Goal: Information Seeking & Learning: Learn about a topic

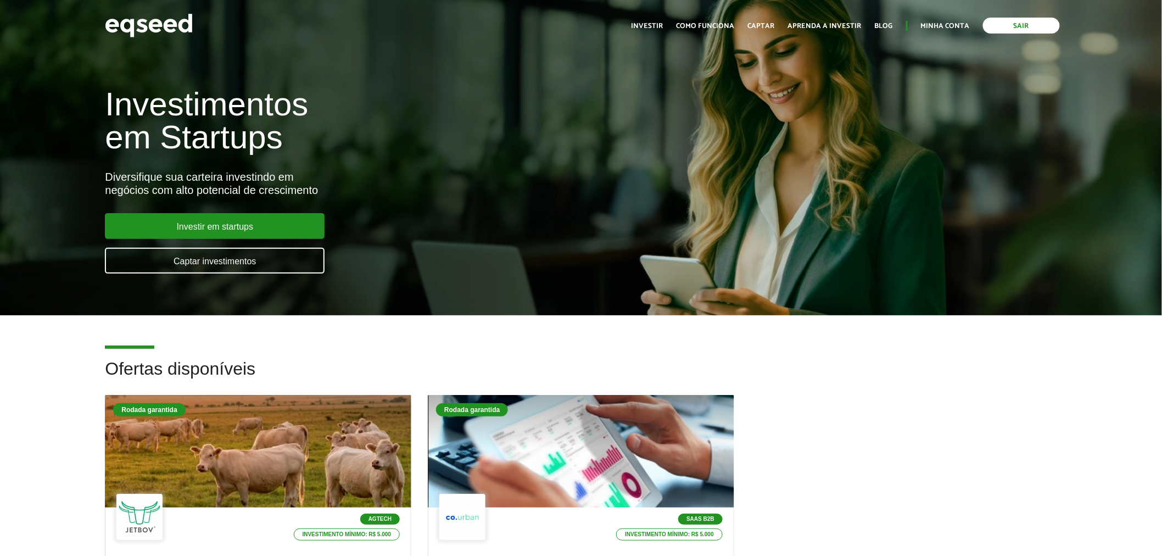
click at [1014, 23] on link "Sair" at bounding box center [1021, 26] width 77 height 16
click at [957, 26] on link "Login" at bounding box center [958, 26] width 21 height 7
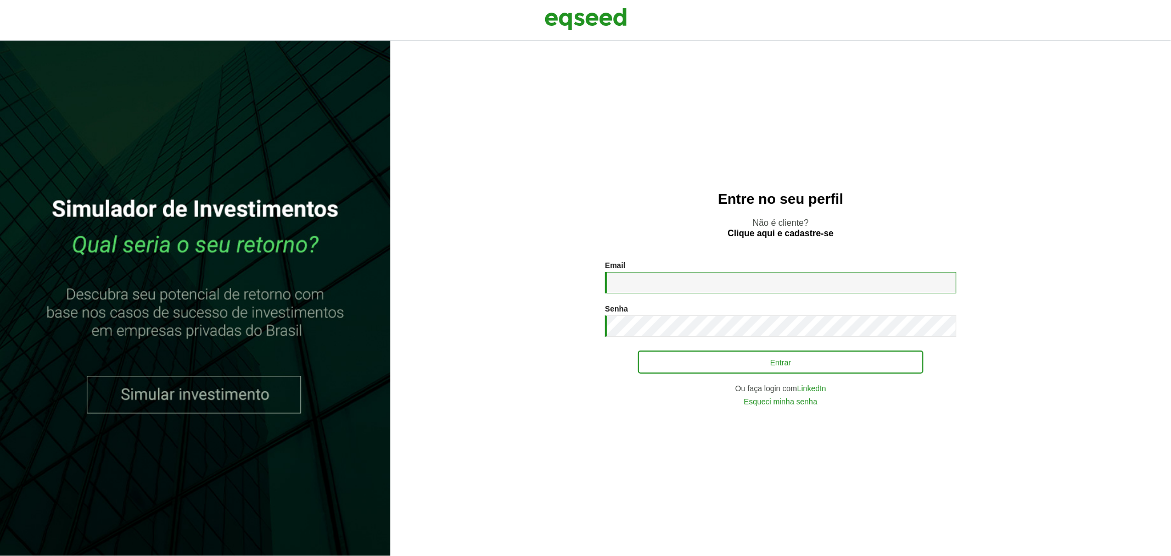
type input "**********"
click at [700, 361] on button "Entrar" at bounding box center [781, 361] width 286 height 21
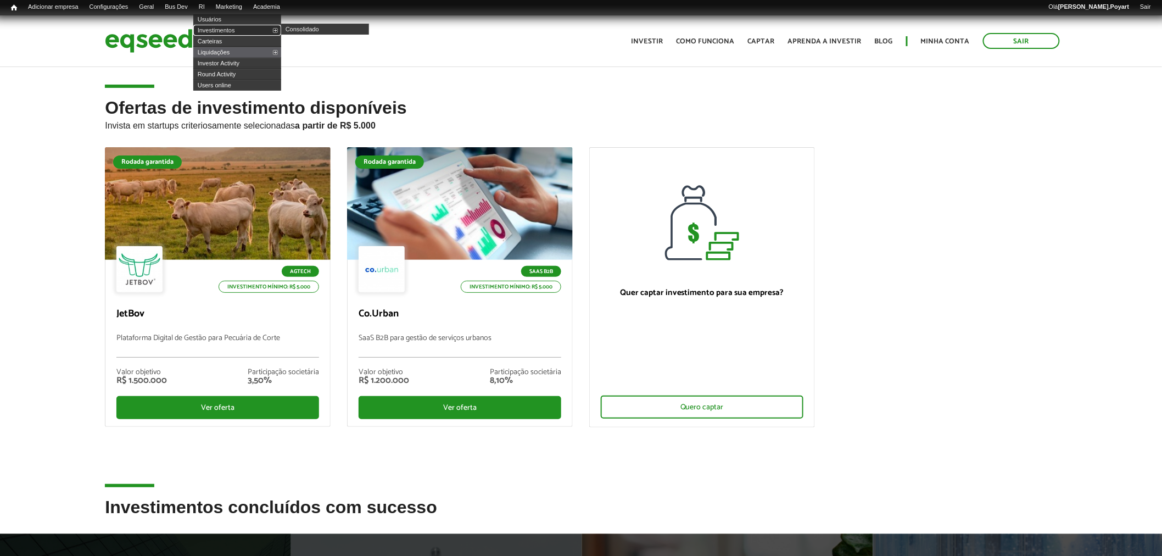
click at [219, 30] on link "Investimentos" at bounding box center [237, 30] width 88 height 11
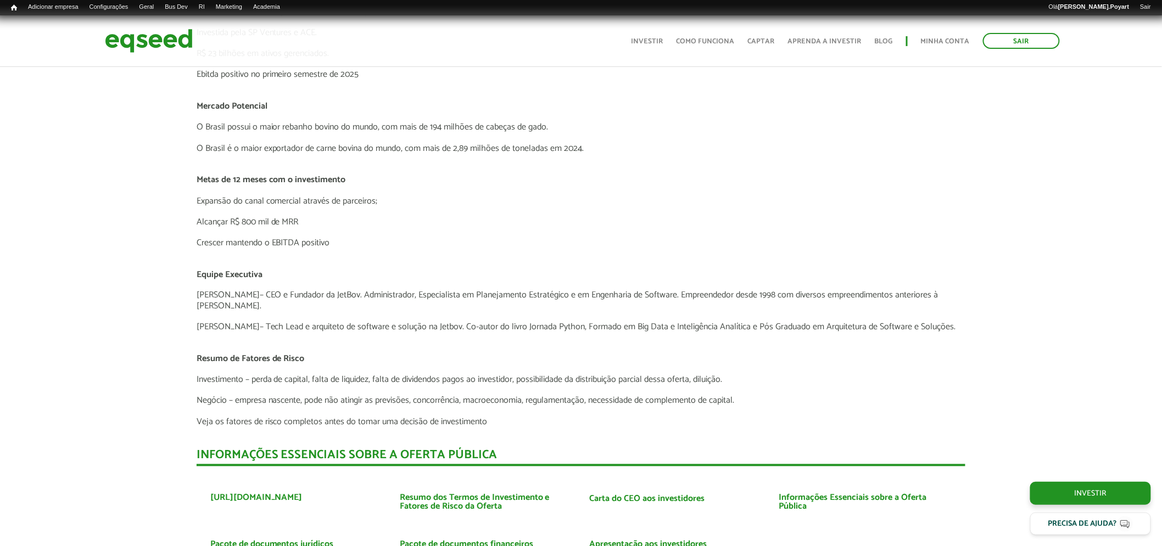
scroll to position [2578, 0]
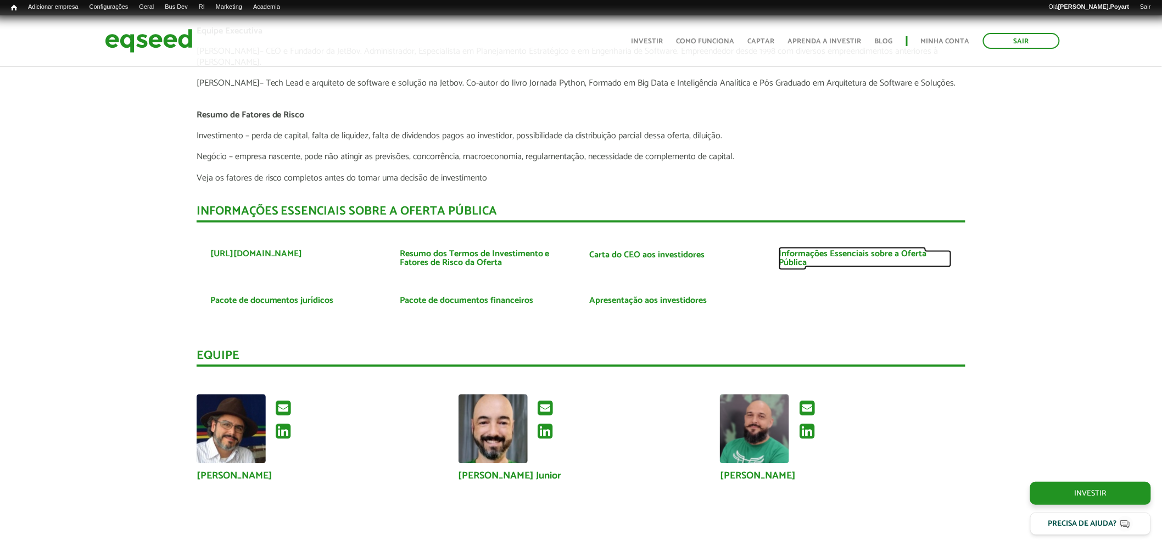
click at [799, 250] on link "Informações Essenciais sobre a Oferta Pública" at bounding box center [865, 259] width 173 height 18
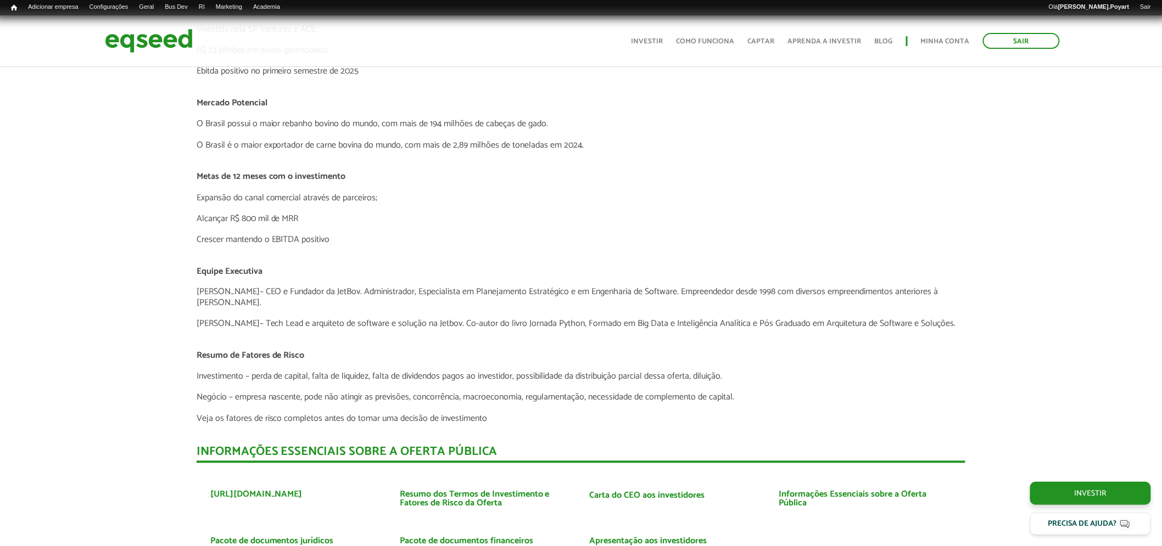
scroll to position [2460, 0]
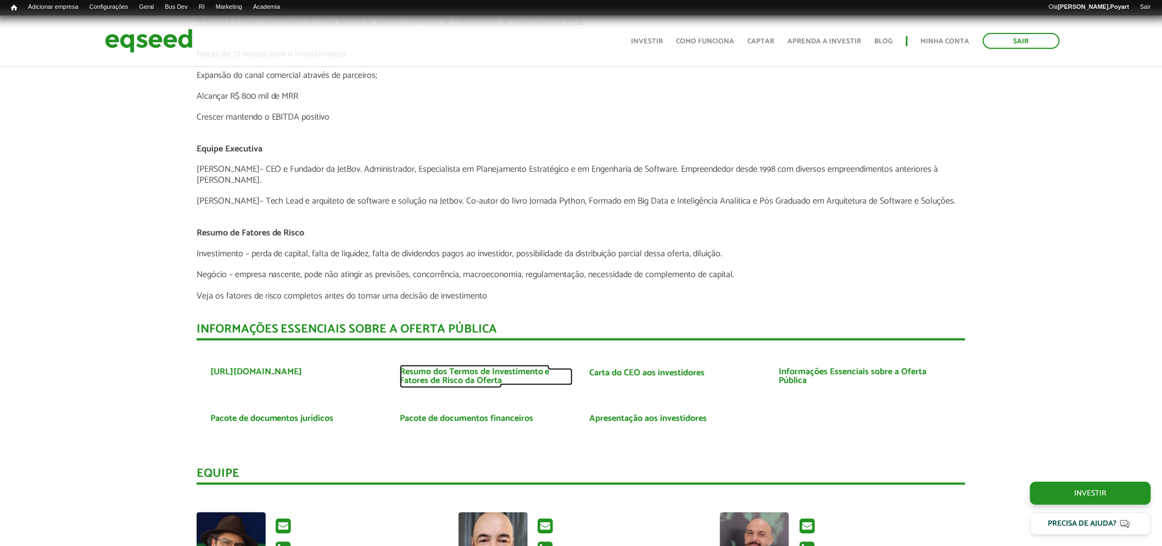
click at [499, 369] on link "Resumo dos Termos de Investimento e Fatores de Risco da Oferta" at bounding box center [486, 378] width 173 height 18
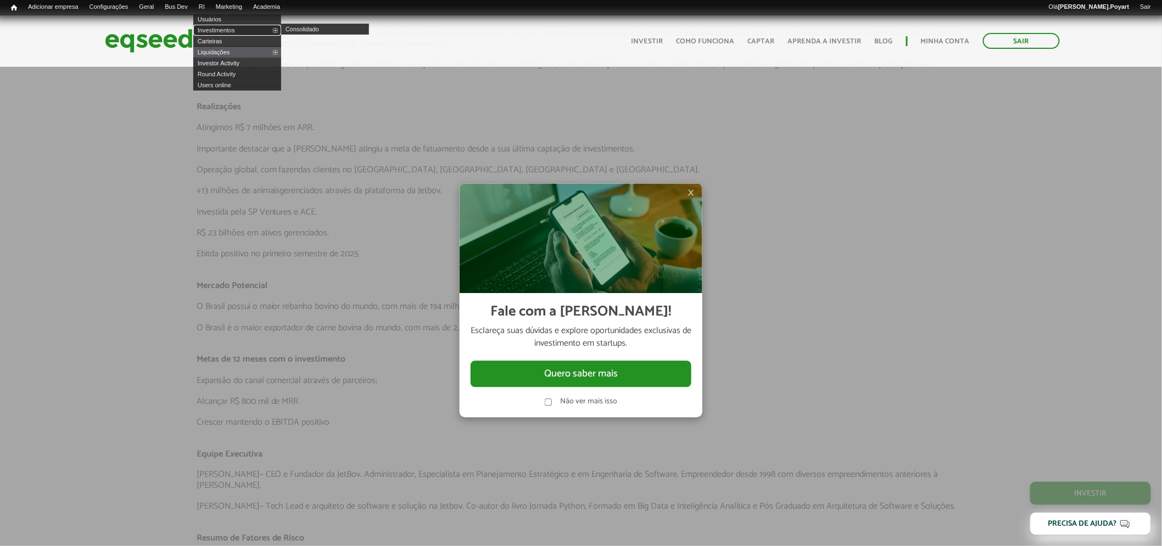
click at [217, 28] on link "Investimentos" at bounding box center [237, 30] width 88 height 11
